Goal: Task Accomplishment & Management: Manage account settings

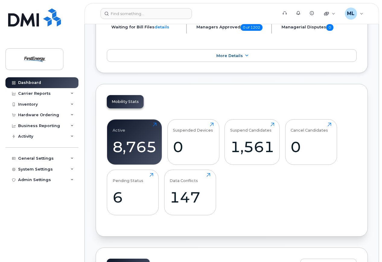
scroll to position [211, 0]
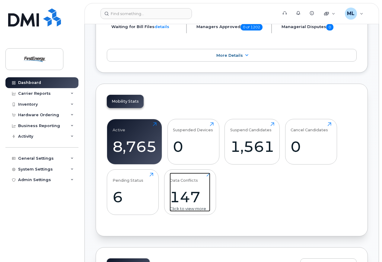
click at [193, 193] on div "147" at bounding box center [190, 197] width 41 height 18
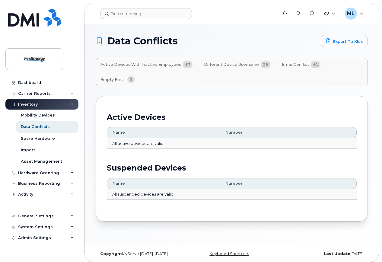
click at [248, 62] on span "Different Device Username" at bounding box center [231, 64] width 55 height 5
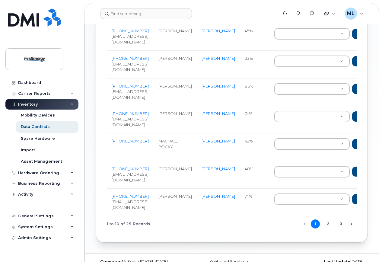
scroll to position [205, 0]
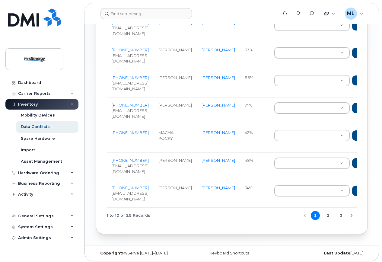
click at [329, 213] on button "2" at bounding box center [328, 215] width 9 height 9
click at [341, 214] on button "3" at bounding box center [340, 215] width 9 height 9
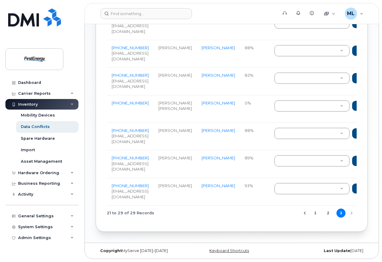
scroll to position [177, 0]
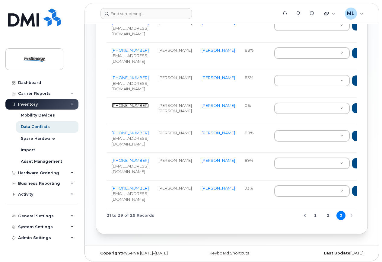
click at [119, 103] on link "330-604-7431" at bounding box center [130, 105] width 37 height 5
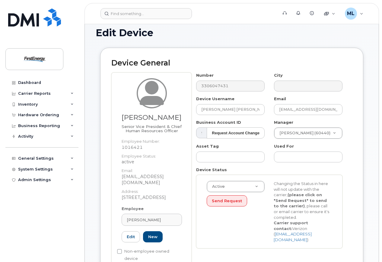
scroll to position [60, 0]
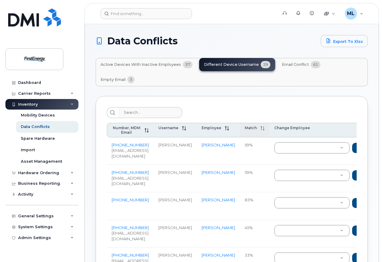
click at [265, 128] on span at bounding box center [261, 128] width 8 height 5
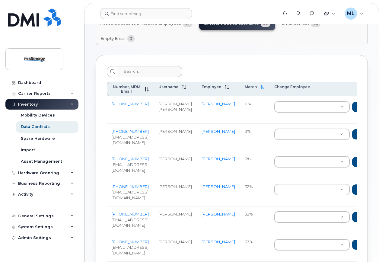
scroll to position [30, 0]
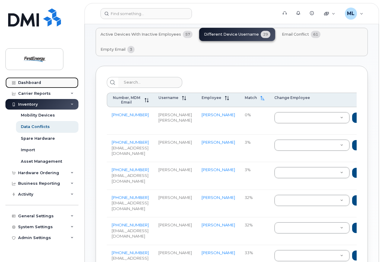
click at [27, 81] on div "Dashboard" at bounding box center [29, 82] width 23 height 5
